Goal: Task Accomplishment & Management: Manage account settings

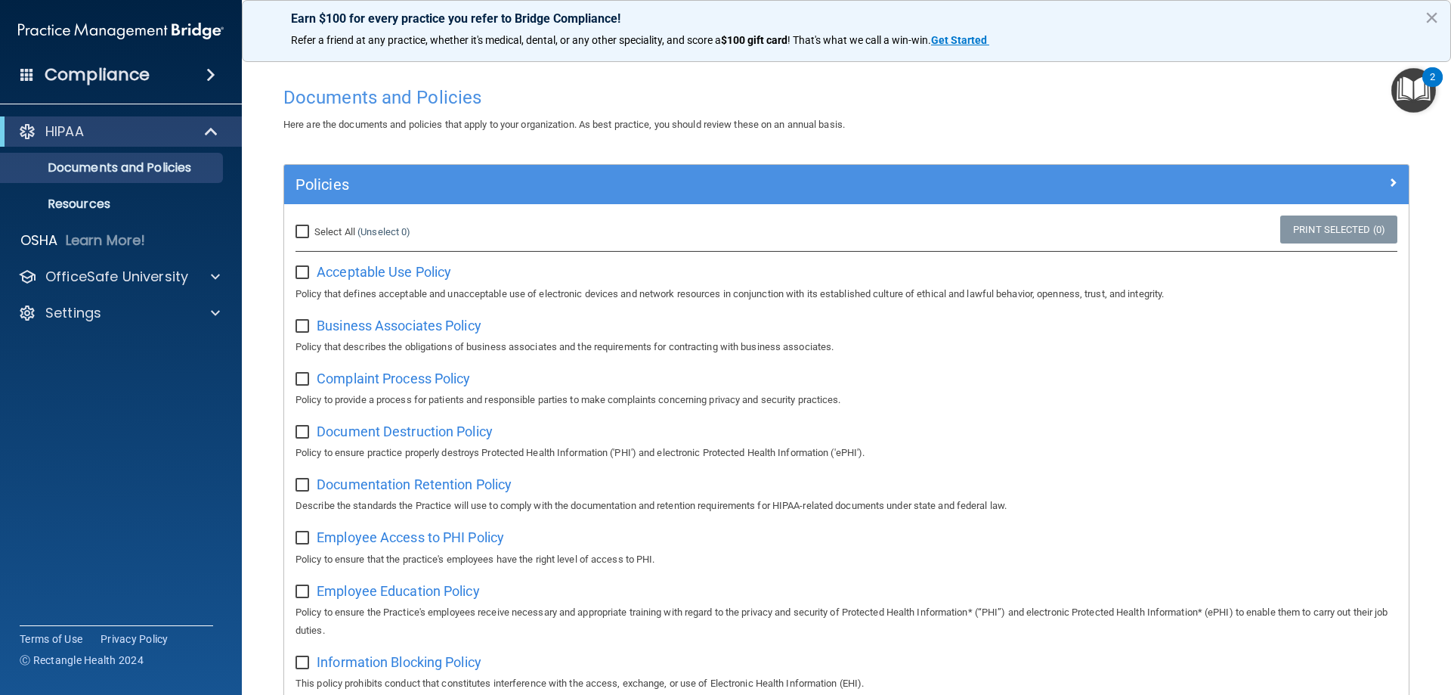
click at [304, 274] on input "checkbox" at bounding box center [303, 273] width 17 height 12
checkbox input "true"
click at [369, 325] on span "Business Associates Policy" at bounding box center [399, 325] width 165 height 16
click at [399, 326] on span "Business Associates Policy" at bounding box center [399, 325] width 165 height 16
click at [302, 325] on input "checkbox" at bounding box center [303, 326] width 17 height 12
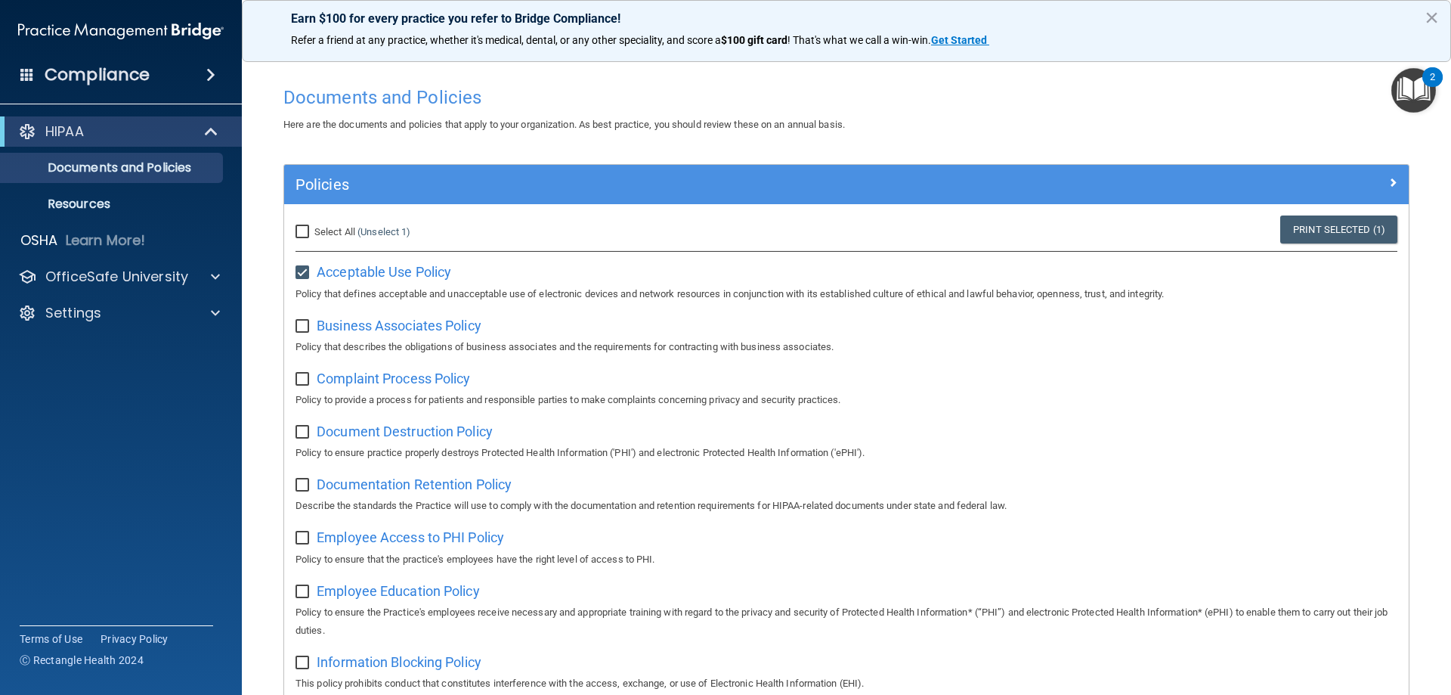
checkbox input "true"
click at [402, 382] on span "Complaint Process Policy" at bounding box center [393, 378] width 153 height 16
click at [305, 378] on input "checkbox" at bounding box center [303, 379] width 17 height 12
checkbox input "true"
click at [397, 438] on span "Document Destruction Policy" at bounding box center [405, 431] width 176 height 16
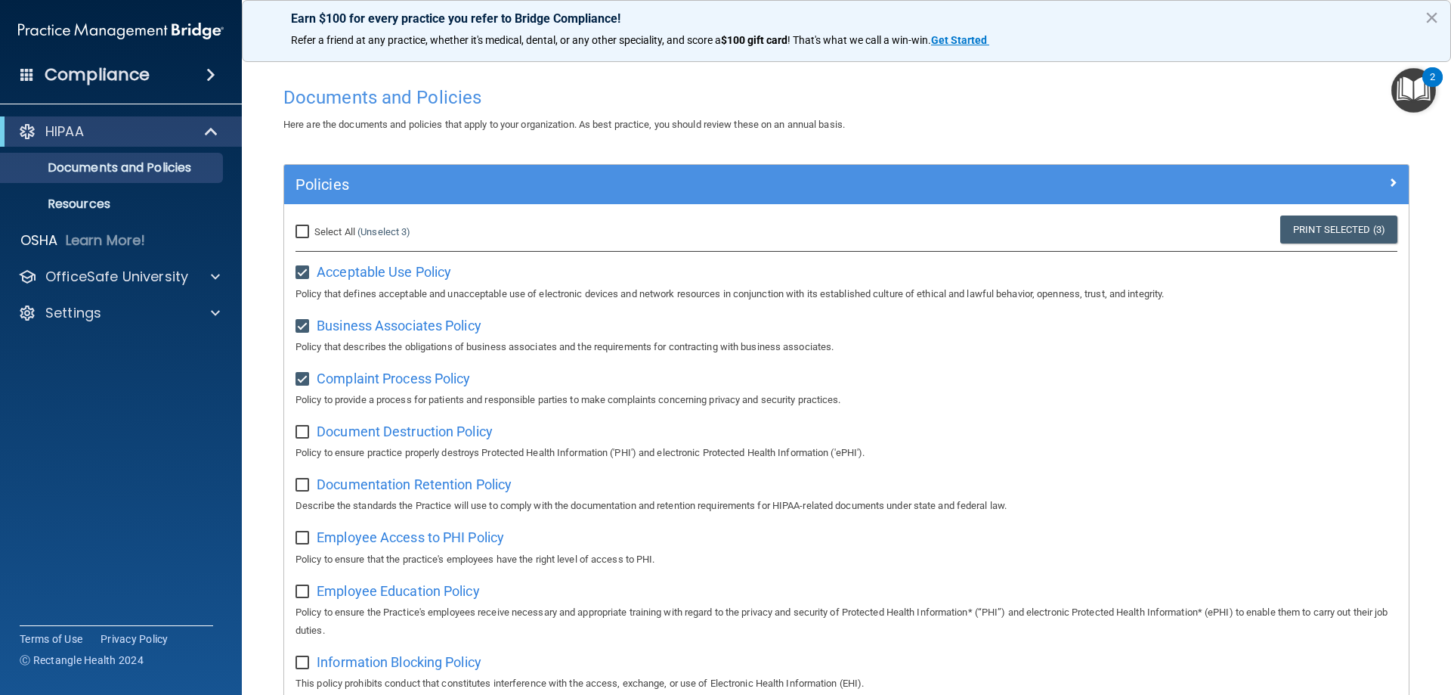
click at [299, 435] on input "checkbox" at bounding box center [303, 432] width 17 height 12
checkbox input "true"
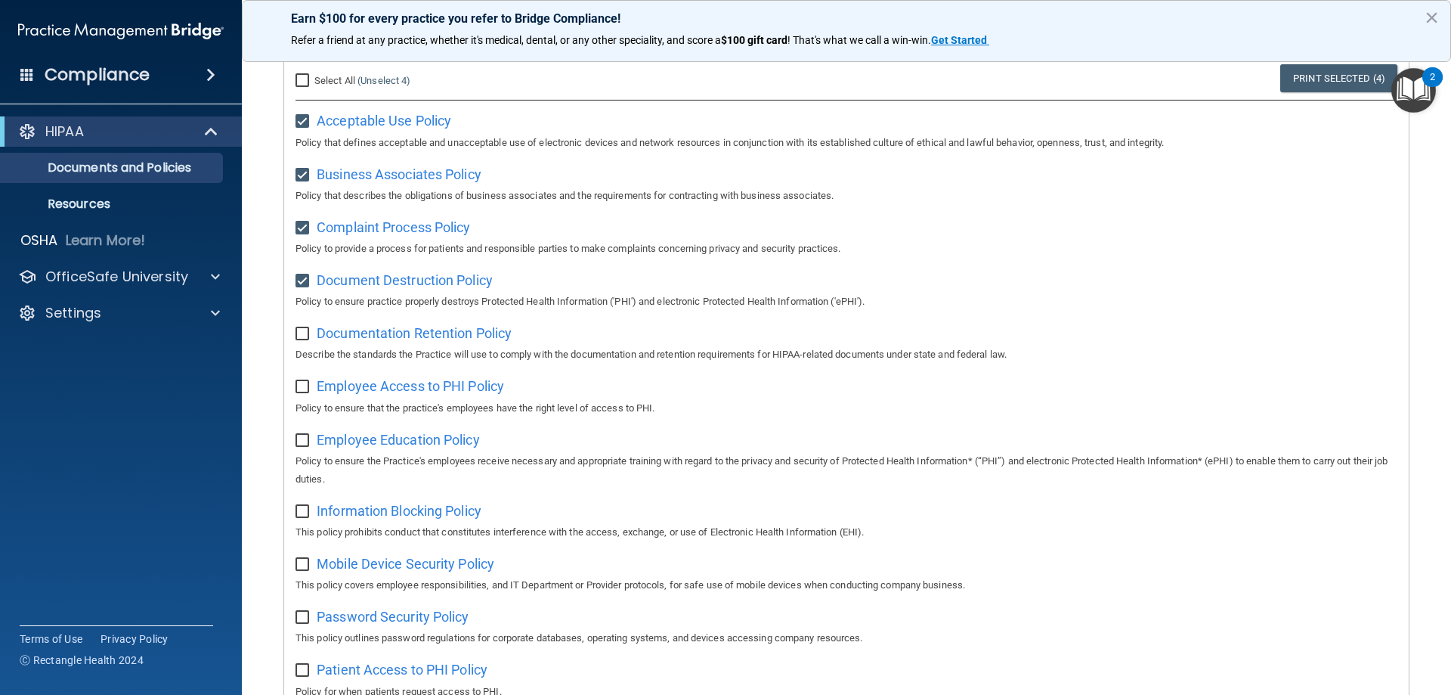
scroll to position [227, 0]
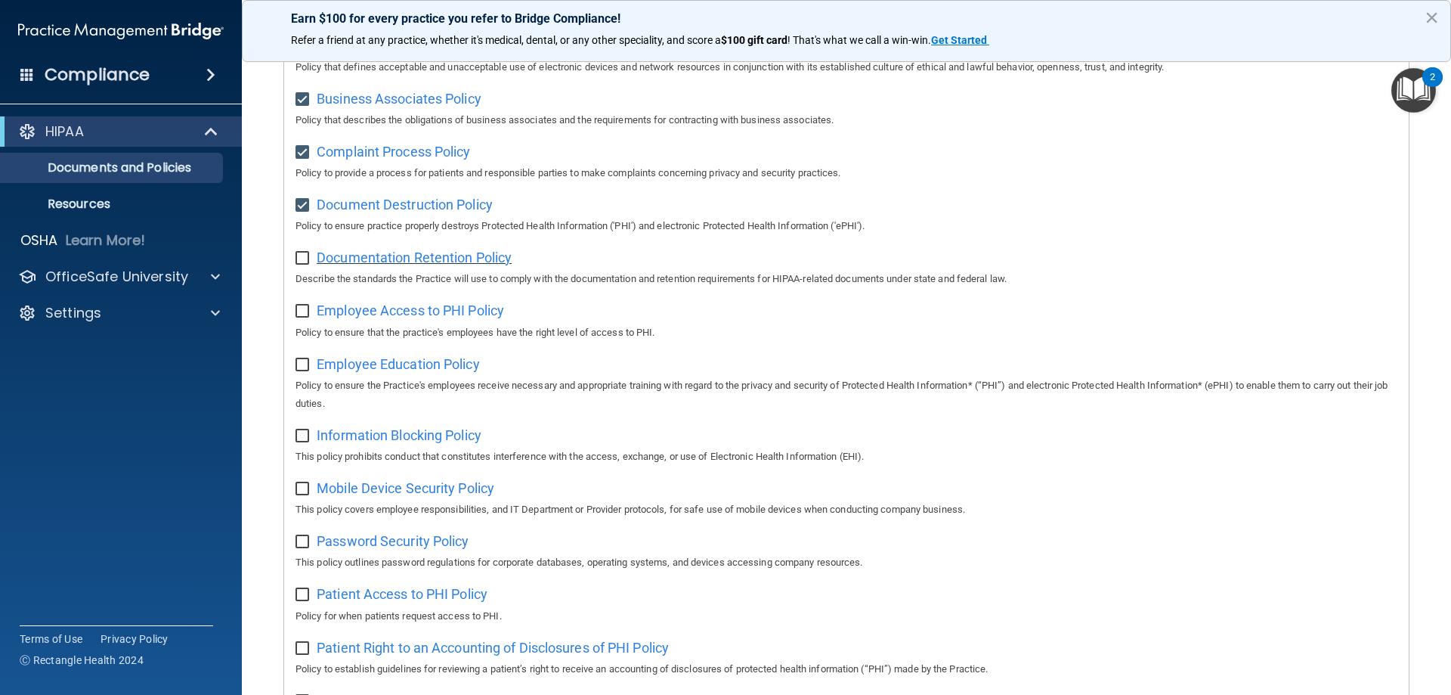
click at [480, 264] on span "Documentation Retention Policy" at bounding box center [414, 257] width 195 height 16
click at [303, 263] on input "checkbox" at bounding box center [303, 258] width 17 height 12
checkbox input "true"
click at [408, 312] on span "Employee Access to PHI Policy" at bounding box center [410, 310] width 187 height 16
click at [299, 317] on input "checkbox" at bounding box center [303, 311] width 17 height 12
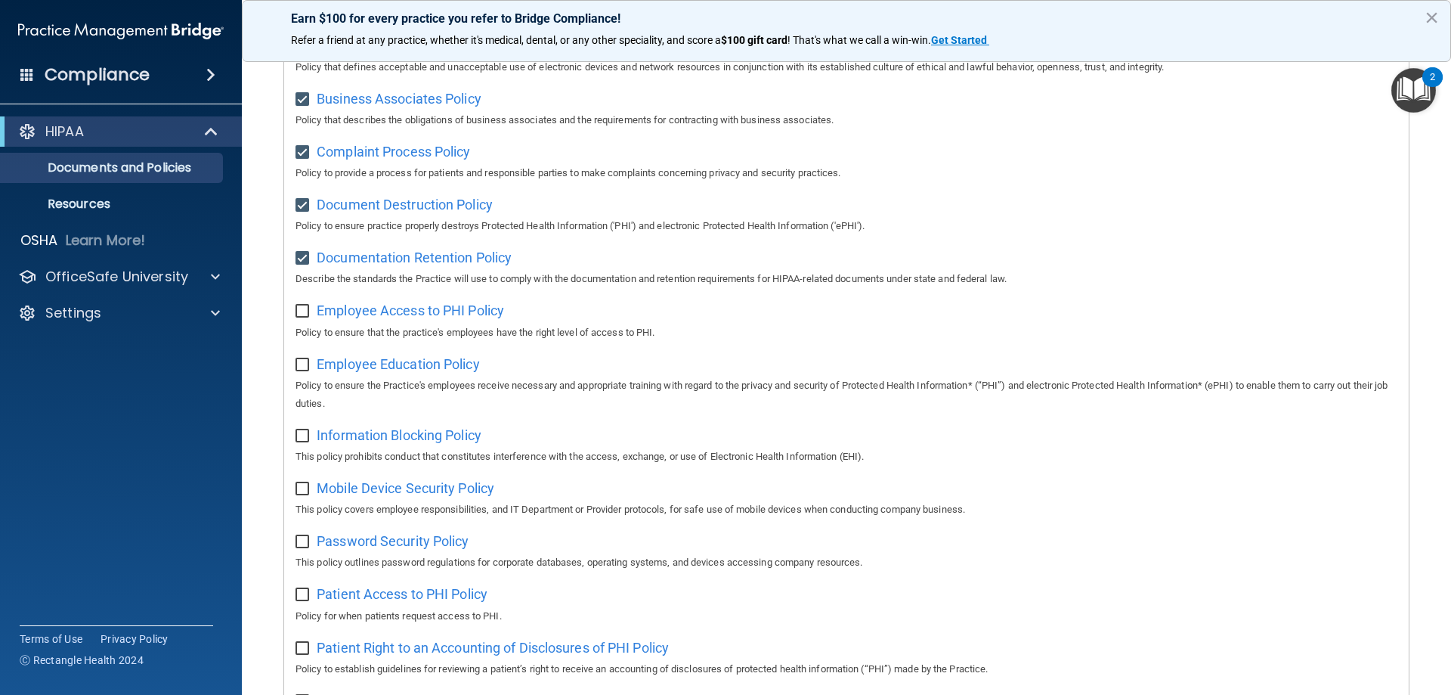
checkbox input "true"
click at [409, 367] on span "Employee Education Policy" at bounding box center [398, 364] width 163 height 16
click at [302, 365] on input "checkbox" at bounding box center [303, 365] width 17 height 12
checkbox input "true"
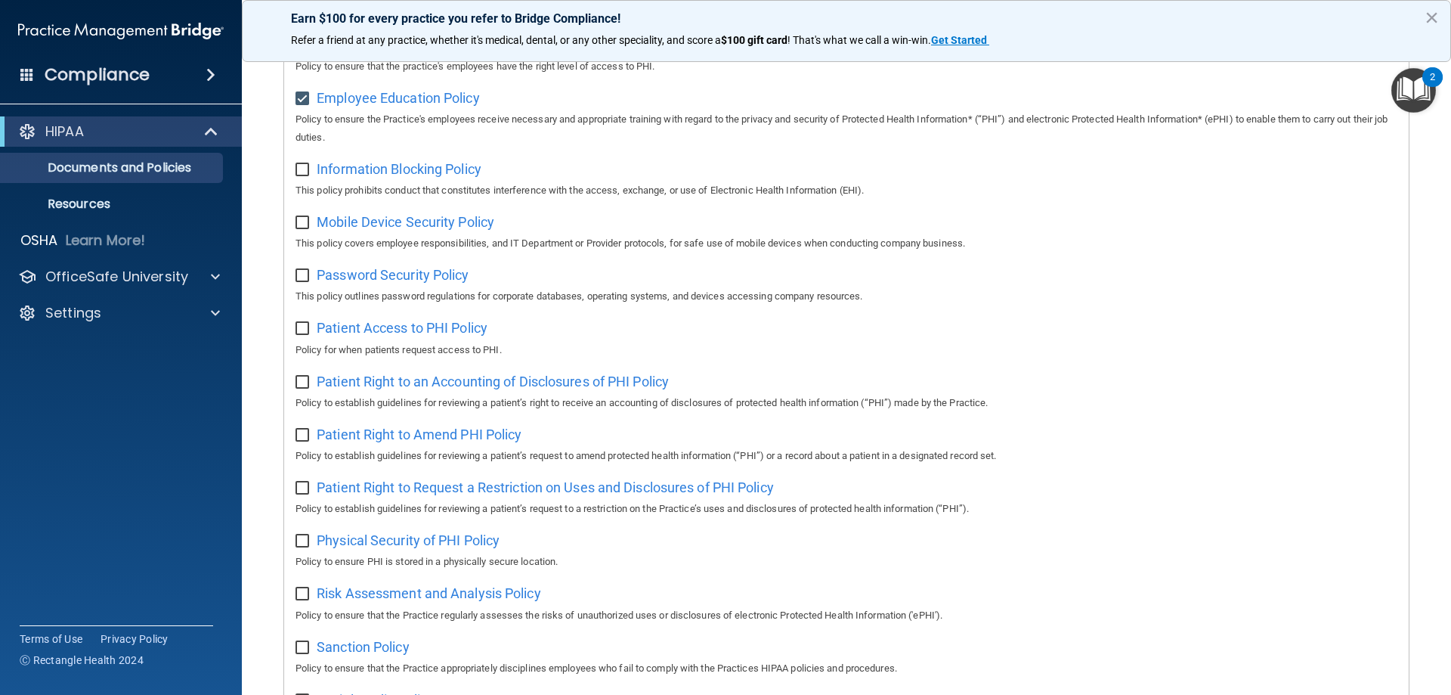
scroll to position [529, 0]
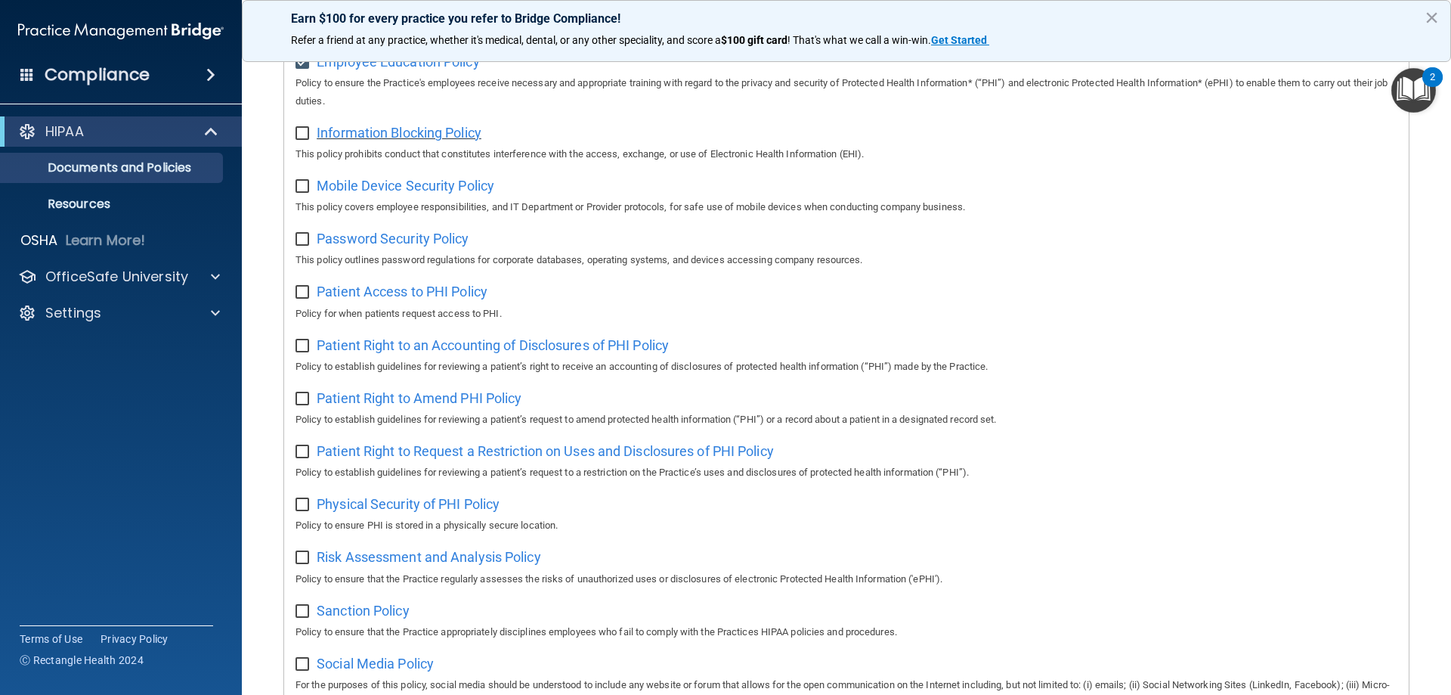
click at [415, 139] on span "Information Blocking Policy" at bounding box center [399, 133] width 165 height 16
click at [293, 143] on div "Select All (Unselect 7) Unselect All Print Selected (7) Acceptable Use Policy P…" at bounding box center [846, 283] width 1125 height 1217
click at [304, 138] on input "checkbox" at bounding box center [303, 134] width 17 height 12
checkbox input "true"
click at [377, 193] on span "Mobile Device Security Policy" at bounding box center [406, 186] width 178 height 16
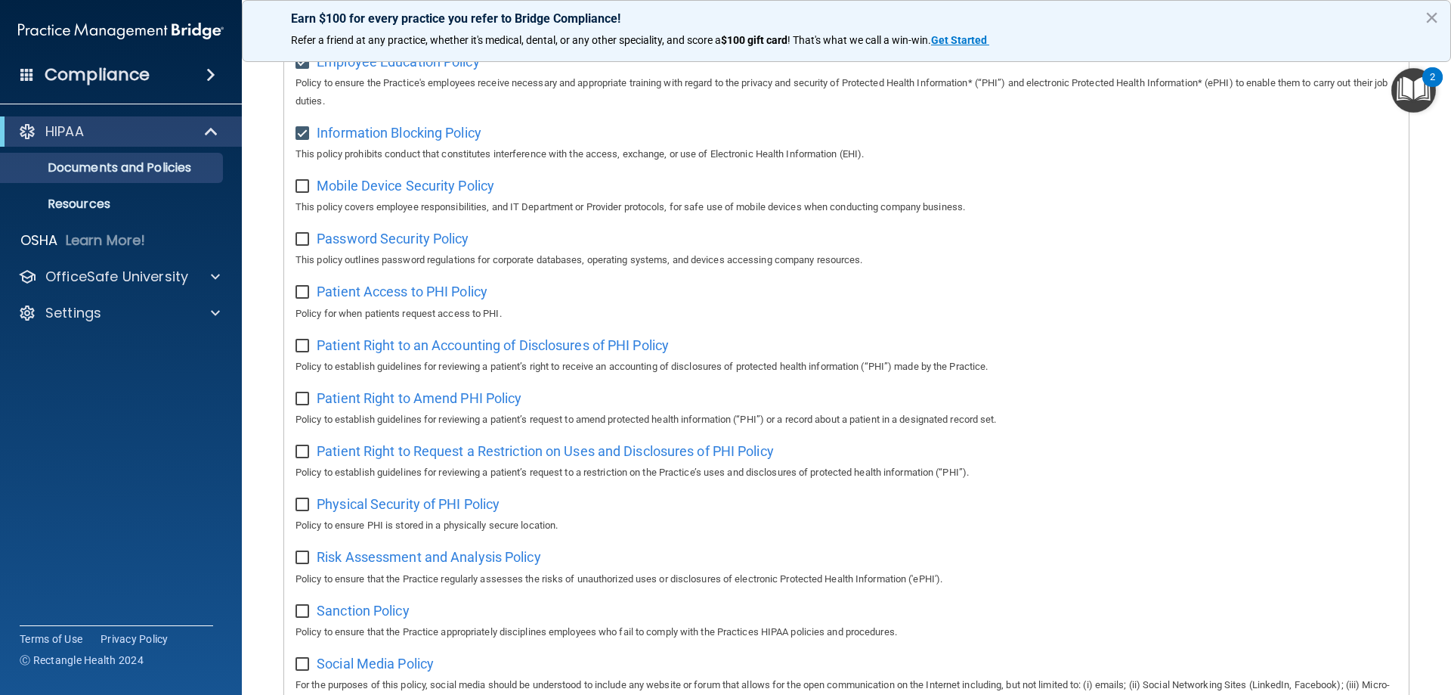
click at [305, 192] on input "checkbox" at bounding box center [303, 187] width 17 height 12
checkbox input "true"
click at [357, 245] on span "Password Security Policy" at bounding box center [393, 238] width 152 height 16
click at [296, 246] on input "checkbox" at bounding box center [303, 240] width 17 height 12
checkbox input "true"
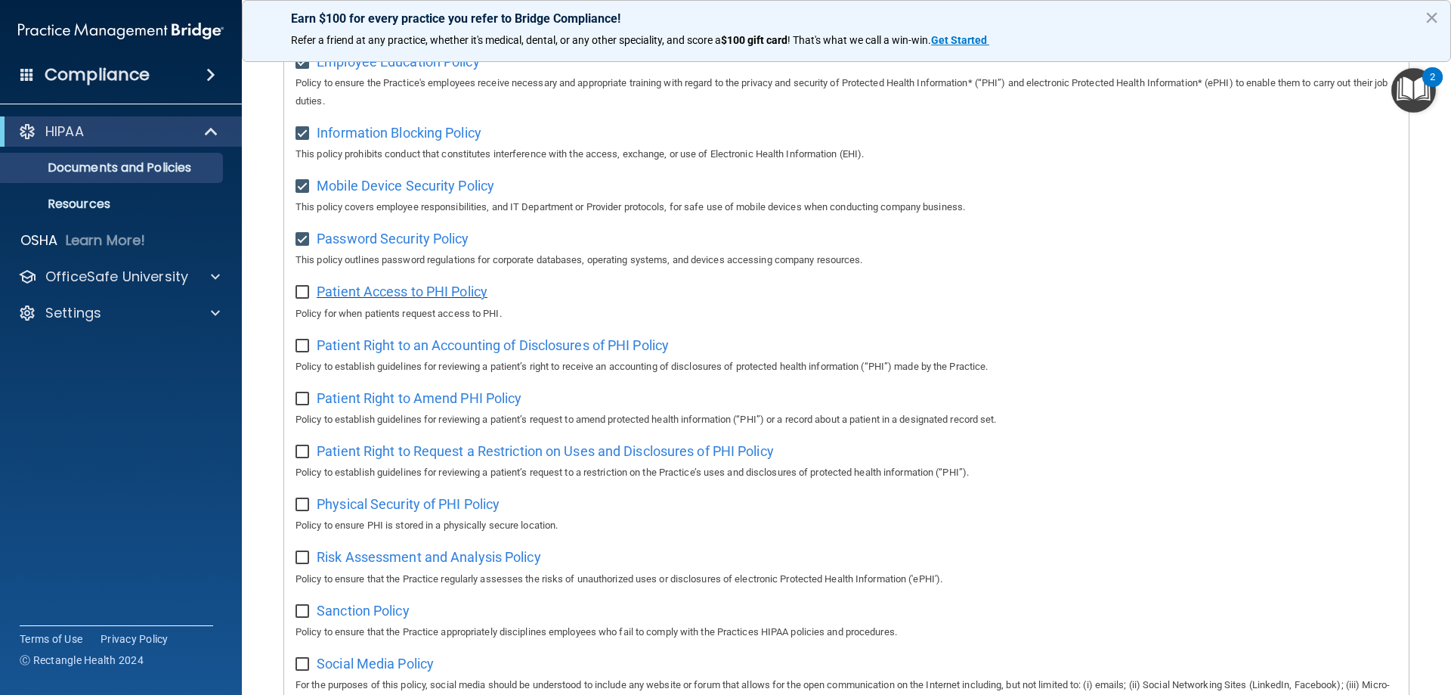
click at [384, 299] on span "Patient Access to PHI Policy" at bounding box center [402, 291] width 171 height 16
click at [307, 299] on input "checkbox" at bounding box center [303, 292] width 17 height 12
checkbox input "true"
click at [493, 353] on span "Patient Right to an Accounting of Disclosures of PHI Policy" at bounding box center [493, 345] width 352 height 16
